Goal: Find specific page/section: Find specific page/section

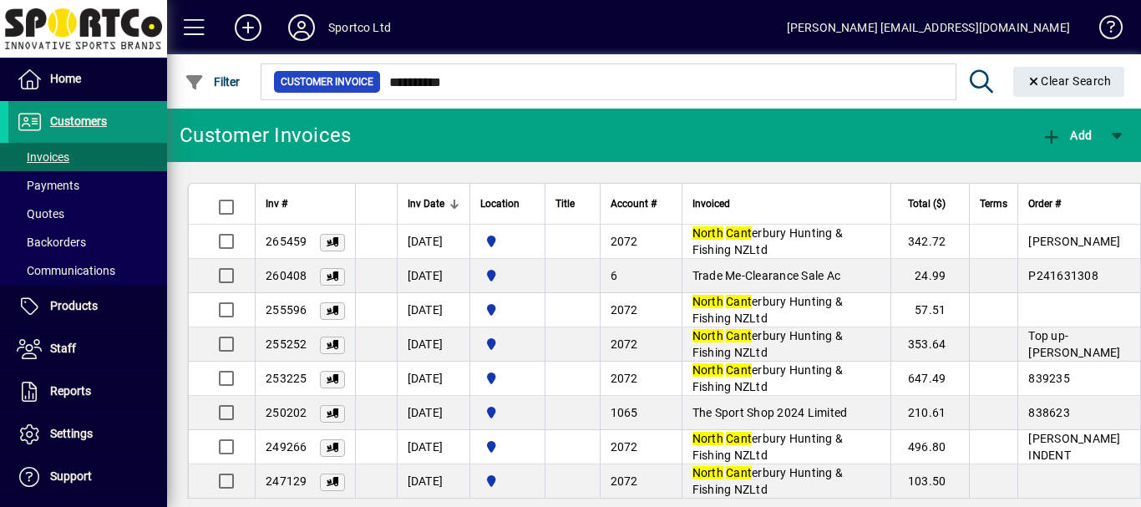
type input "**********"
click at [76, 124] on span "Customers" at bounding box center [78, 120] width 57 height 13
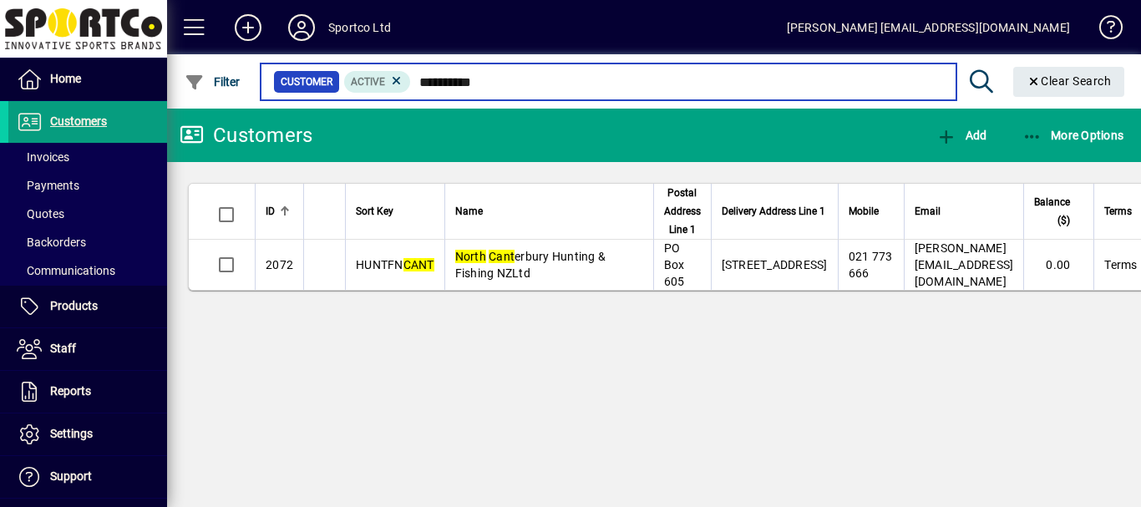
type input "**********"
